Goal: Task Accomplishment & Management: Manage account settings

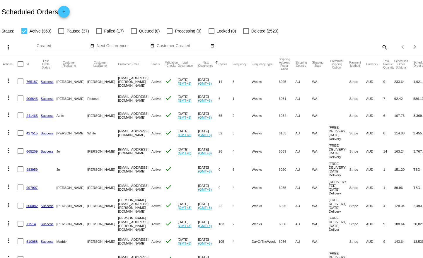
click at [383, 46] on mat-icon "search" at bounding box center [384, 46] width 7 height 9
click at [349, 40] on div "Search" at bounding box center [334, 44] width 105 height 11
click at [347, 47] on input "Search" at bounding box center [334, 46] width 105 height 5
paste input "809967"
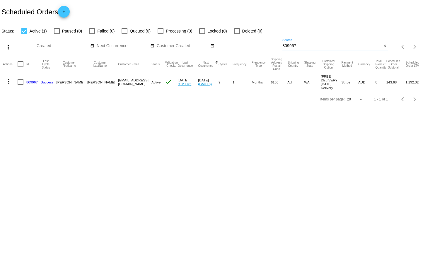
type input "809967"
click at [8, 81] on mat-icon "more_vert" at bounding box center [8, 81] width 7 height 7
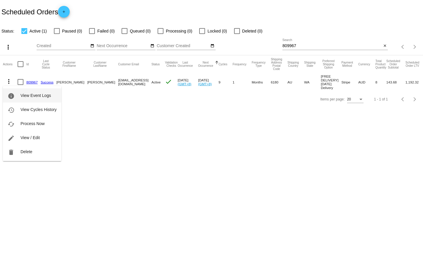
click at [37, 99] on button "info View Event Logs" at bounding box center [32, 95] width 58 height 14
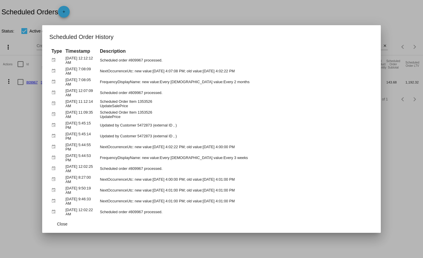
click at [110, 72] on td "NextOccurrenceUtc: new value:[DATE] 4:07:08 PM; old value:[DATE] 4:02:22 PM" at bounding box center [235, 71] width 275 height 10
drag, startPoint x: 110, startPoint y: 72, endPoint x: 268, endPoint y: 70, distance: 157.5
click at [268, 70] on td "NextOccurrenceUtc: new value:[DATE] 4:07:08 PM; old value:[DATE] 4:02:22 PM" at bounding box center [235, 71] width 275 height 10
click at [258, 72] on td "NextOccurrenceUtc: new value:[DATE] 4:07:08 PM; old value:[DATE] 4:02:22 PM" at bounding box center [235, 71] width 275 height 10
drag, startPoint x: 257, startPoint y: 72, endPoint x: 188, endPoint y: 73, distance: 69.1
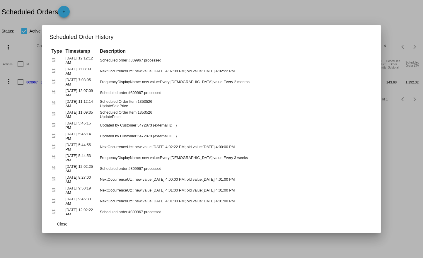
click at [189, 73] on td "NextOccurrenceUtc: new value:[DATE] 4:07:08 PM; old value:[DATE] 4:02:22 PM" at bounding box center [235, 71] width 275 height 10
click at [173, 135] on td "Updated by Customer 5472873 (external ID , )" at bounding box center [235, 136] width 275 height 10
click at [242, 73] on td "NextOccurrenceUtc: new value:[DATE] 4:07:08 PM; old value:[DATE] 4:02:22 PM" at bounding box center [235, 71] width 275 height 10
click at [252, 133] on td "Updated by Customer 5472873 (external ID , )" at bounding box center [235, 136] width 275 height 10
click at [241, 71] on td "NextOccurrenceUtc: new value:[DATE] 4:07:08 PM; old value:[DATE] 4:02:22 PM" at bounding box center [235, 71] width 275 height 10
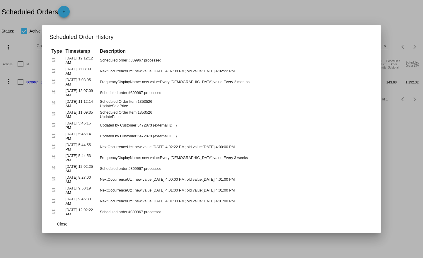
click at [241, 71] on td "NextOccurrenceUtc: new value:[DATE] 4:07:08 PM; old value:[DATE] 4:02:22 PM" at bounding box center [235, 71] width 275 height 10
click at [216, 71] on td "NextOccurrenceUtc: new value:[DATE] 4:07:08 PM; old value:[DATE] 4:02:22 PM" at bounding box center [235, 71] width 275 height 10
click at [217, 71] on td "NextOccurrenceUtc: new value:[DATE] 4:07:08 PM; old value:[DATE] 4:02:22 PM" at bounding box center [235, 71] width 275 height 10
click at [219, 71] on td "NextOccurrenceUtc: new value:[DATE] 4:07:08 PM; old value:[DATE] 4:02:22 PM" at bounding box center [235, 71] width 275 height 10
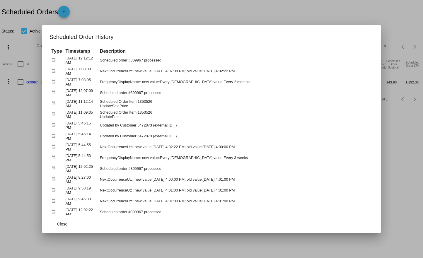
click at [167, 71] on td "NextOccurrenceUtc: new value:[DATE] 4:07:08 PM; old value:[DATE] 4:02:22 PM" at bounding box center [235, 71] width 275 height 10
click at [184, 71] on td "NextOccurrenceUtc: new value:[DATE] 4:07:08 PM; old value:[DATE] 4:02:22 PM" at bounding box center [235, 71] width 275 height 10
drag, startPoint x: 184, startPoint y: 71, endPoint x: 173, endPoint y: 72, distance: 10.4
click at [173, 72] on td "NextOccurrenceUtc: new value:[DATE] 4:07:08 PM; old value:[DATE] 4:02:22 PM" at bounding box center [235, 71] width 275 height 10
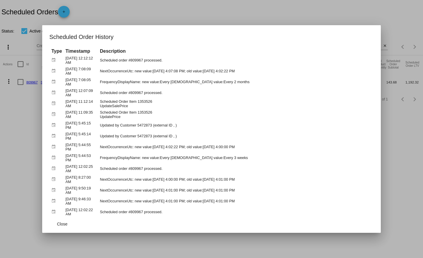
click at [160, 70] on td "NextOccurrenceUtc: new value:[DATE] 4:07:08 PM; old value:[DATE] 4:02:22 PM" at bounding box center [235, 71] width 275 height 10
drag, startPoint x: 160, startPoint y: 70, endPoint x: 193, endPoint y: 69, distance: 33.4
click at [193, 69] on td "NextOccurrenceUtc: new value:[DATE] 4:07:08 PM; old value:[DATE] 4:02:22 PM" at bounding box center [235, 71] width 275 height 10
drag, startPoint x: 193, startPoint y: 69, endPoint x: 167, endPoint y: 59, distance: 27.7
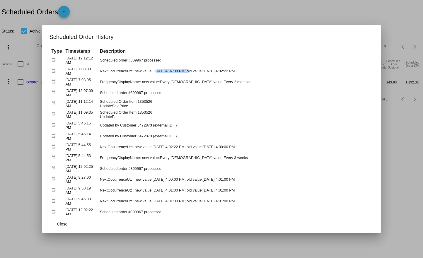
click at [166, 67] on td "NextOccurrenceUtc: new value:[DATE] 4:07:08 PM; old value:[DATE] 4:02:22 PM" at bounding box center [235, 71] width 275 height 10
click at [187, 148] on td "NextOccurrenceUtc: new value:[DATE] 4:02:22 PM; old value:[DATE] 4:00:00 PM" at bounding box center [235, 147] width 275 height 10
click at [117, 72] on td "NextOccurrenceUtc: new value:[DATE] 4:07:08 PM; old value:[DATE] 4:02:22 PM" at bounding box center [235, 71] width 275 height 10
drag, startPoint x: 117, startPoint y: 72, endPoint x: 271, endPoint y: 70, distance: 154.6
click at [274, 69] on td "NextOccurrenceUtc: new value:[DATE] 4:07:08 PM; old value:[DATE] 4:02:22 PM" at bounding box center [235, 71] width 275 height 10
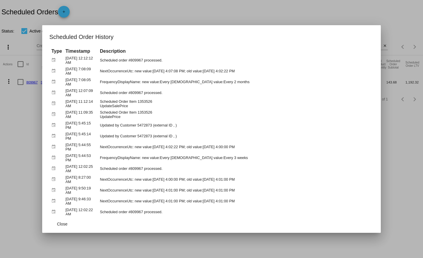
click at [34, 56] on div at bounding box center [211, 129] width 423 height 258
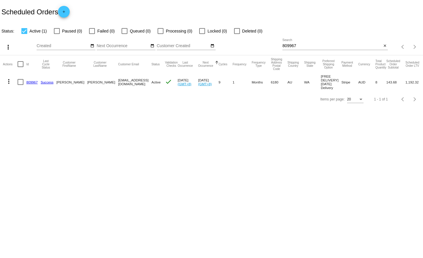
click at [10, 80] on mat-icon "more_vert" at bounding box center [8, 81] width 7 height 7
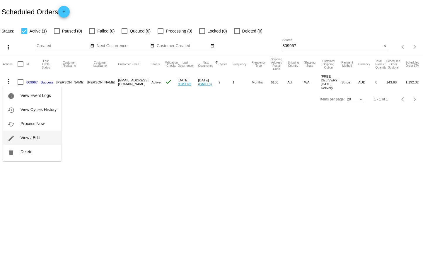
click at [19, 138] on button "edit View / Edit" at bounding box center [32, 138] width 58 height 14
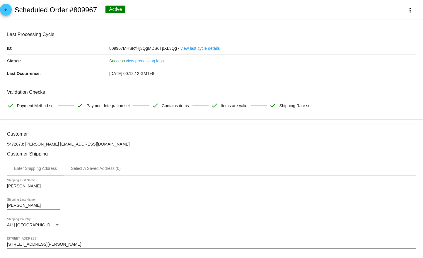
click at [183, 142] on p "5472873: [PERSON_NAME] [EMAIL_ADDRESS][DOMAIN_NAME]" at bounding box center [211, 144] width 409 height 5
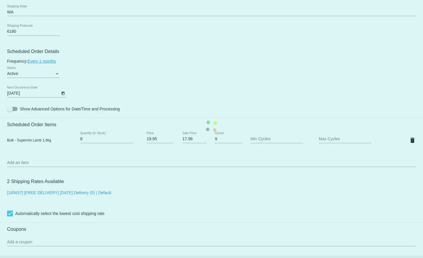
scroll to position [322, 0]
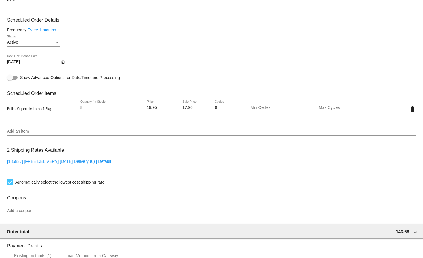
click at [44, 32] on link "Every 1 months" at bounding box center [42, 30] width 28 height 5
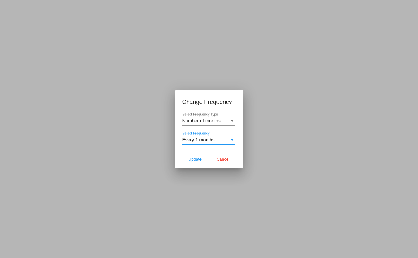
click at [220, 142] on div "Every 1 months" at bounding box center [205, 139] width 47 height 5
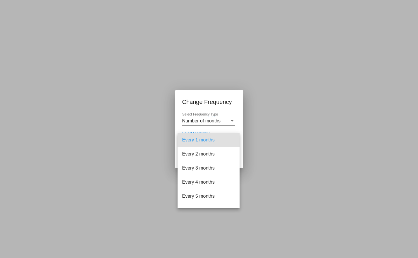
click at [197, 111] on div at bounding box center [209, 129] width 418 height 258
click at [201, 120] on span "Number of months" at bounding box center [201, 120] width 39 height 5
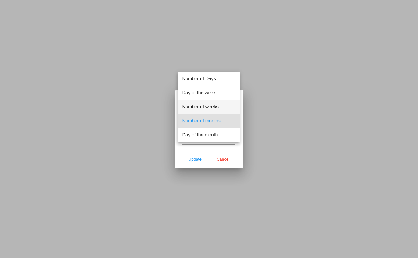
drag, startPoint x: 209, startPoint y: 107, endPoint x: 207, endPoint y: 110, distance: 3.4
click at [209, 107] on span "Number of weeks" at bounding box center [208, 107] width 53 height 14
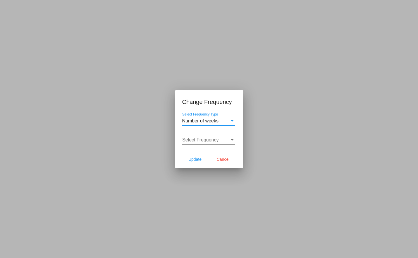
click at [206, 141] on span "Select Frequency" at bounding box center [200, 139] width 37 height 5
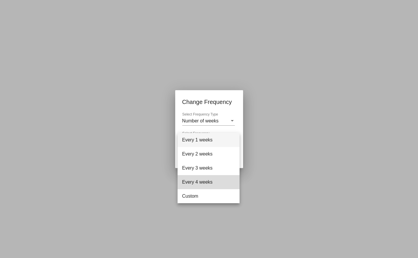
click at [202, 179] on span "Every 4 weeks" at bounding box center [208, 182] width 53 height 14
click at [212, 105] on h1 "Change Frequency" at bounding box center [209, 101] width 54 height 9
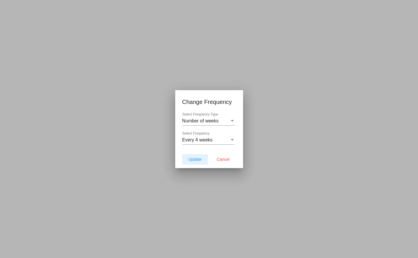
click at [193, 161] on span "Update" at bounding box center [195, 159] width 13 height 5
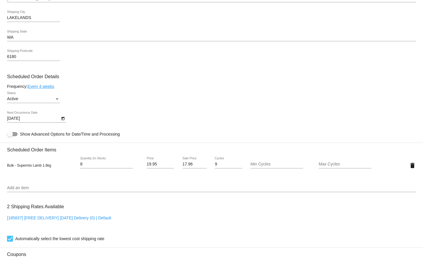
scroll to position [276, 0]
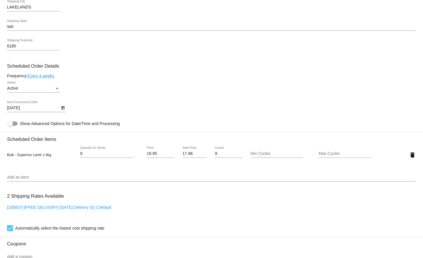
click at [28, 112] on div "[DATE] Next Occurrence Date" at bounding box center [36, 109] width 59 height 17
click at [32, 108] on body "arrow_back Scheduled Order #809967 Active more_vert Last Processing Cycle ID: 8…" at bounding box center [211, 129] width 423 height 258
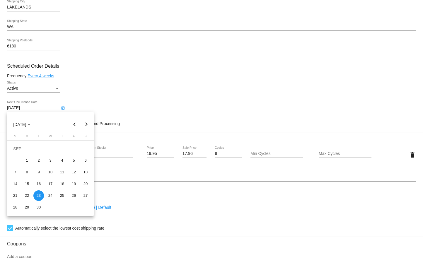
click at [143, 79] on div at bounding box center [211, 129] width 423 height 258
click at [230, 64] on div at bounding box center [211, 129] width 423 height 258
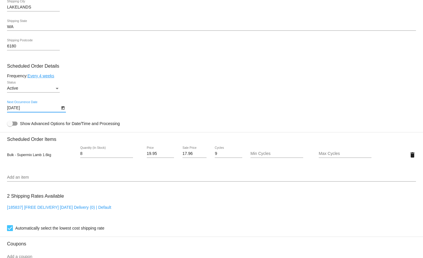
click at [32, 108] on input "[DATE]" at bounding box center [33, 108] width 53 height 5
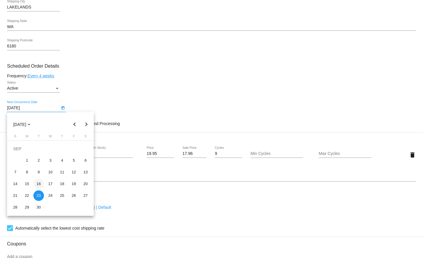
click at [38, 187] on div "16" at bounding box center [38, 184] width 11 height 11
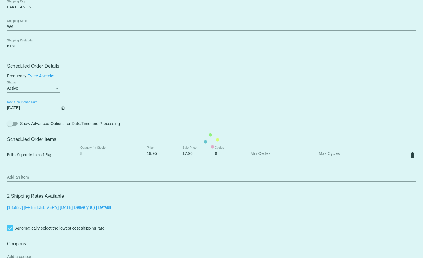
click at [195, 84] on mat-card "Customer 5472873: [PERSON_NAME] [EMAIL_ADDRESS][DOMAIN_NAME] Customer Shipping …" at bounding box center [211, 140] width 423 height 585
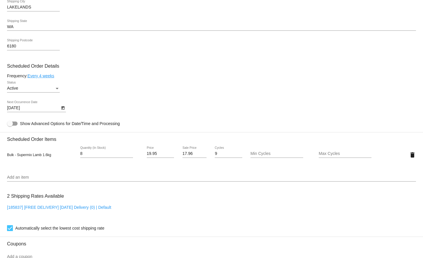
click at [37, 106] on body "arrow_back Scheduled Order #809967 Active more_vert Last Processing Cycle ID: 8…" at bounding box center [211, 129] width 423 height 258
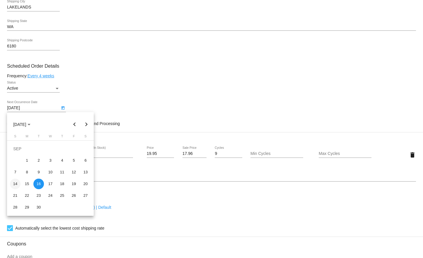
click at [16, 184] on div "14" at bounding box center [15, 184] width 11 height 11
type input "[DATE]"
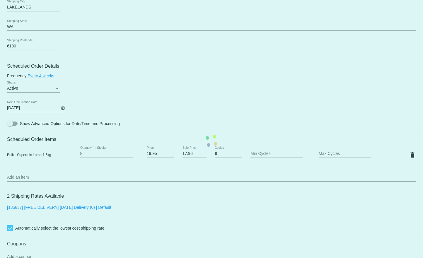
click at [170, 60] on mat-card "Customer 5472873: [PERSON_NAME] [EMAIL_ADDRESS][DOMAIN_NAME] Customer Shipping …" at bounding box center [211, 140] width 423 height 585
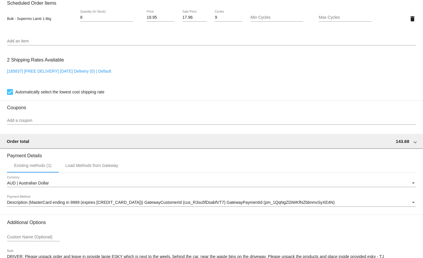
scroll to position [452, 0]
